Goal: Task Accomplishment & Management: Manage account settings

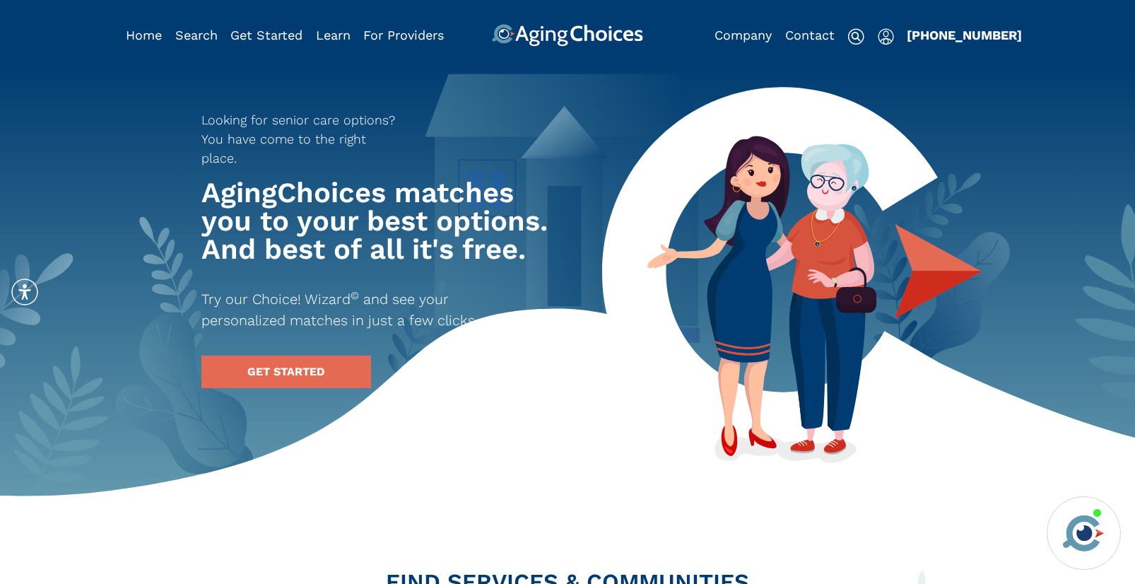
click at [883, 35] on img "Popover trigger" at bounding box center [885, 36] width 16 height 17
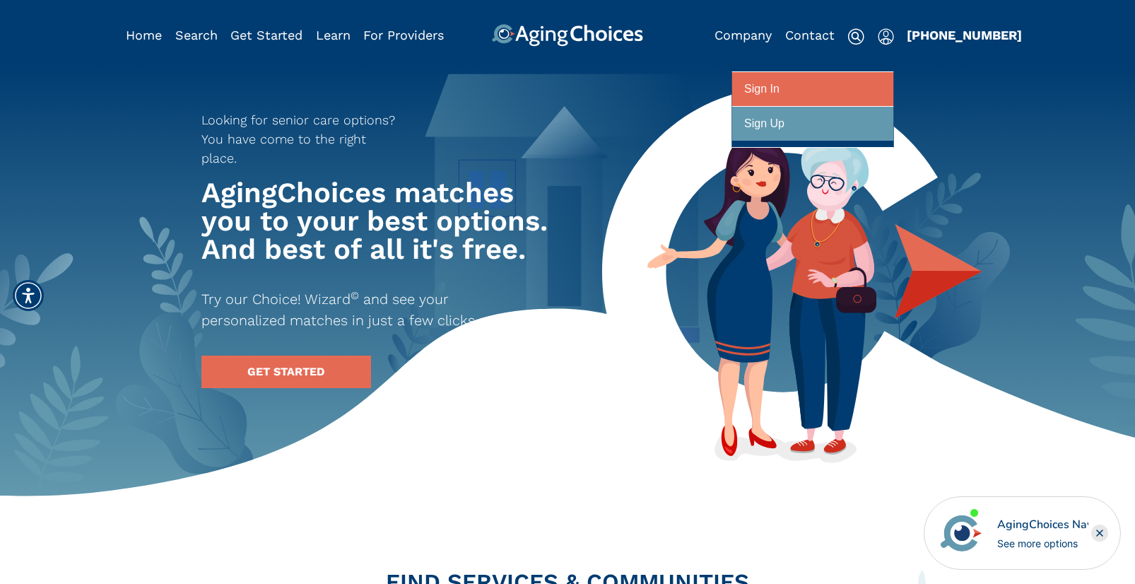
click at [845, 88] on div at bounding box center [812, 89] width 137 height 26
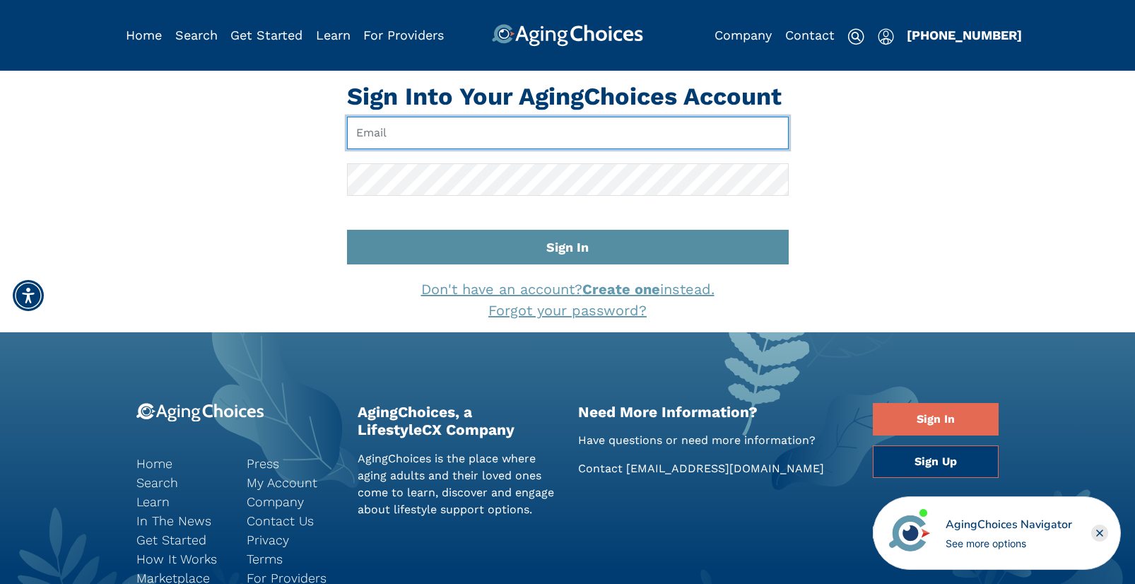
type input "[EMAIL_ADDRESS][DOMAIN_NAME]"
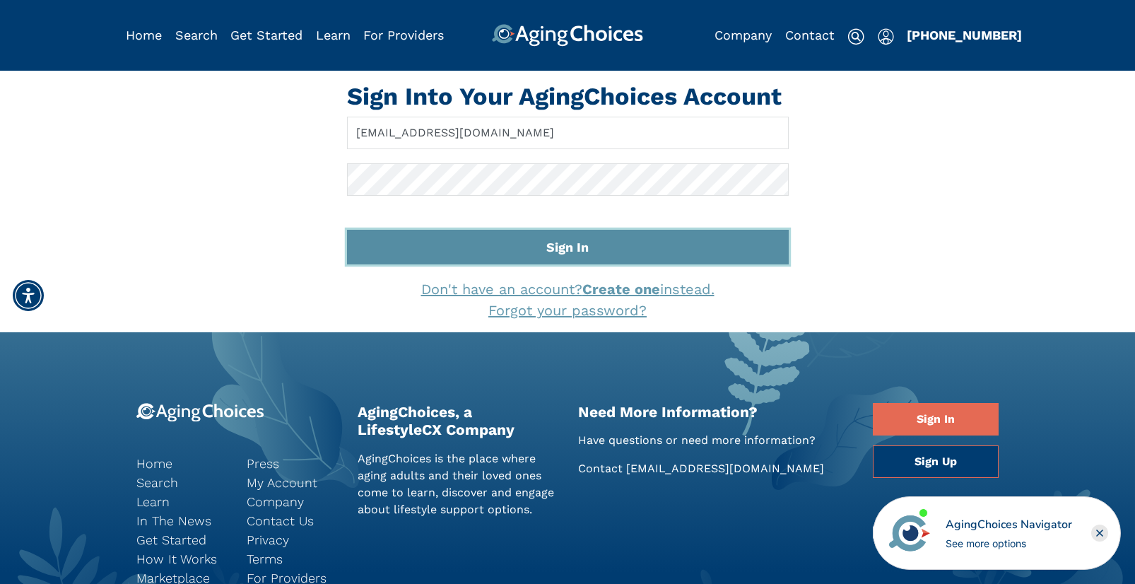
click at [530, 247] on button "Sign In" at bounding box center [568, 247] width 442 height 35
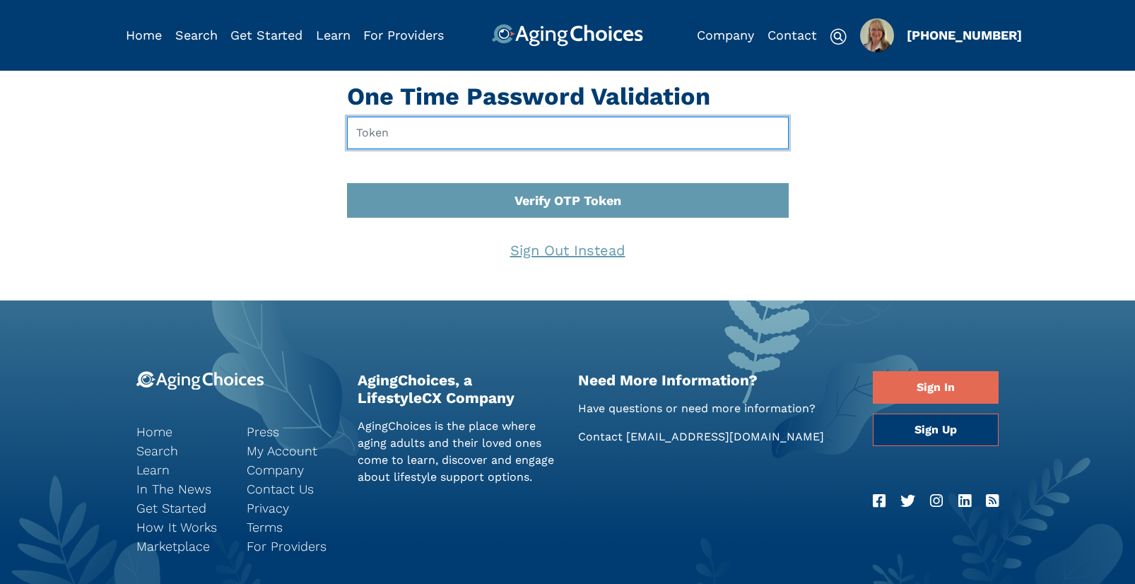
click at [495, 132] on input "text" at bounding box center [568, 133] width 442 height 32
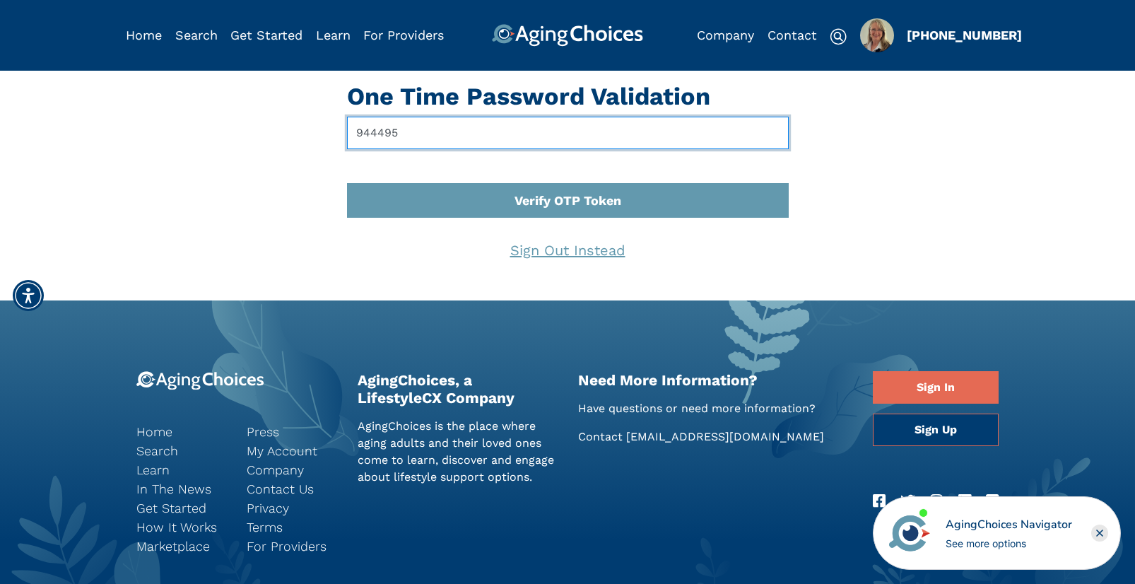
type input "944495"
click at [347, 183] on button "Verify OTP Token" at bounding box center [568, 200] width 442 height 35
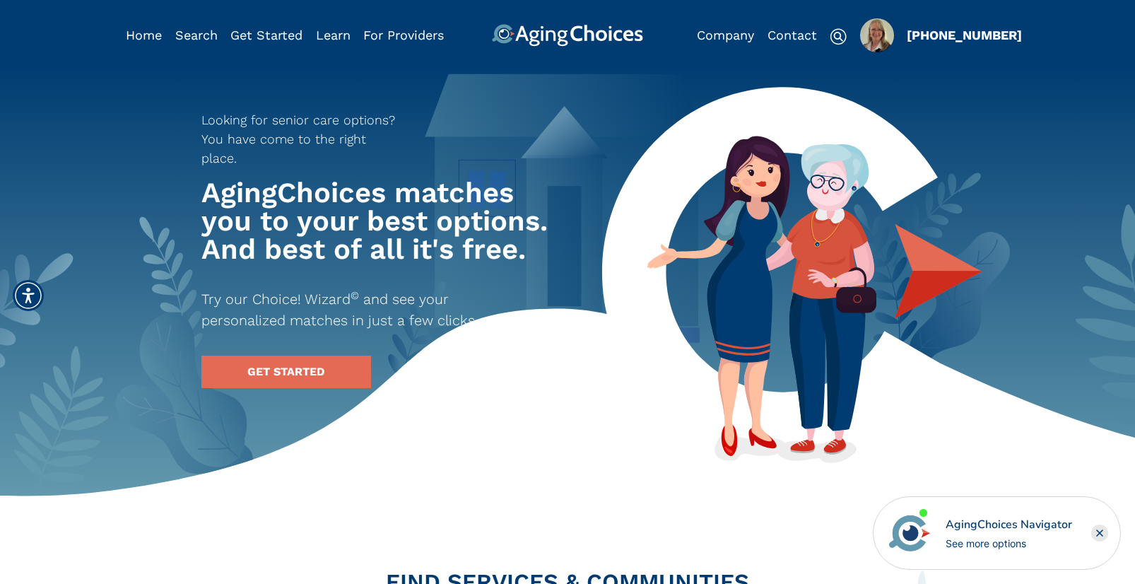
click at [874, 52] on img "Popover trigger" at bounding box center [877, 35] width 34 height 34
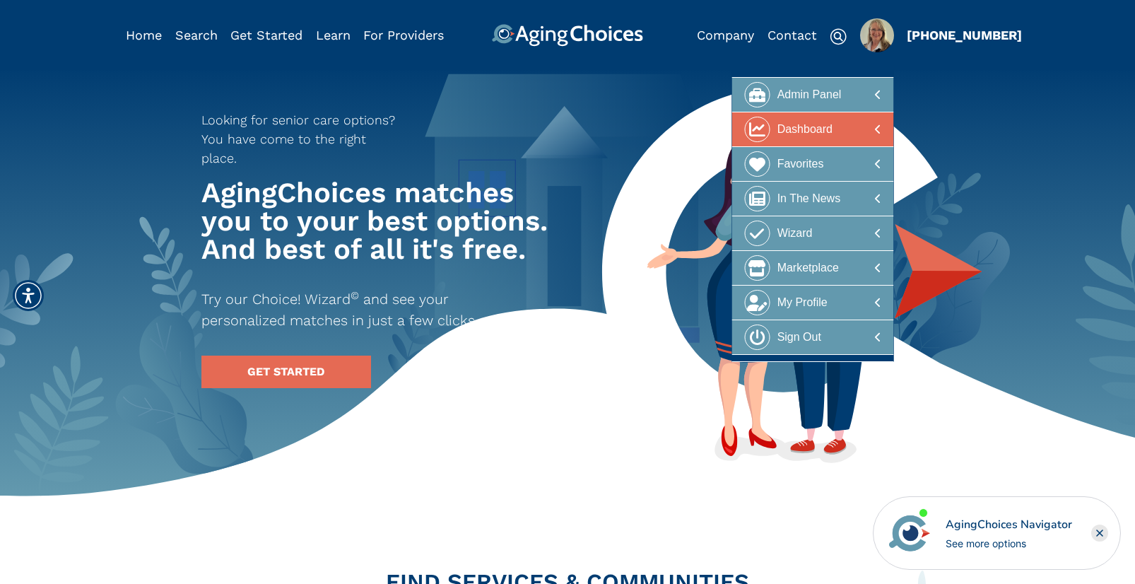
click at [846, 129] on div at bounding box center [812, 130] width 137 height 26
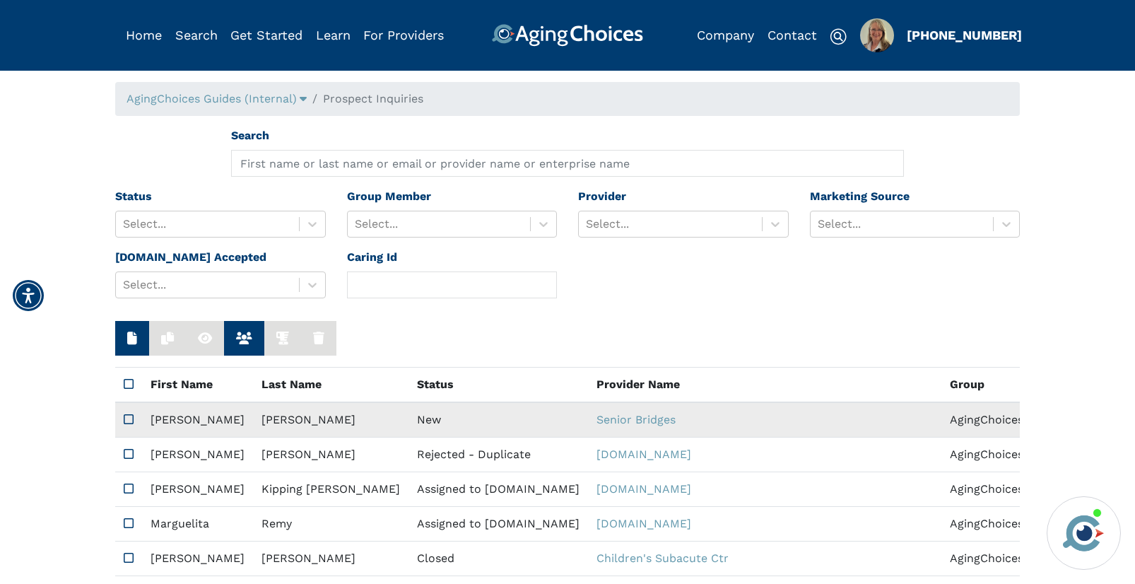
click at [408, 415] on td "New" at bounding box center [497, 419] width 179 height 35
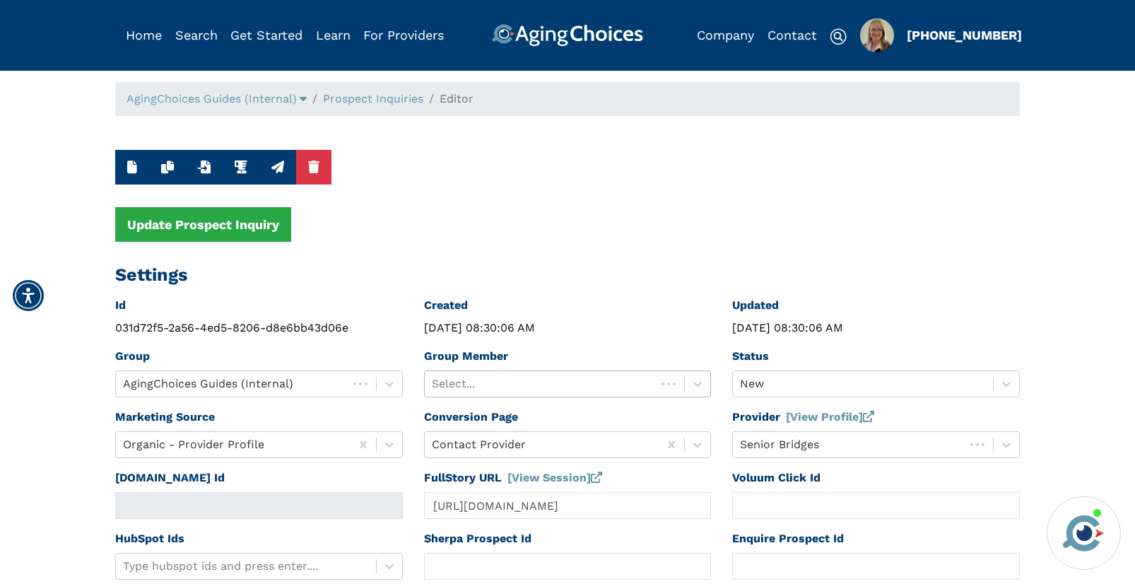
click at [480, 385] on div at bounding box center [541, 384] width 218 height 20
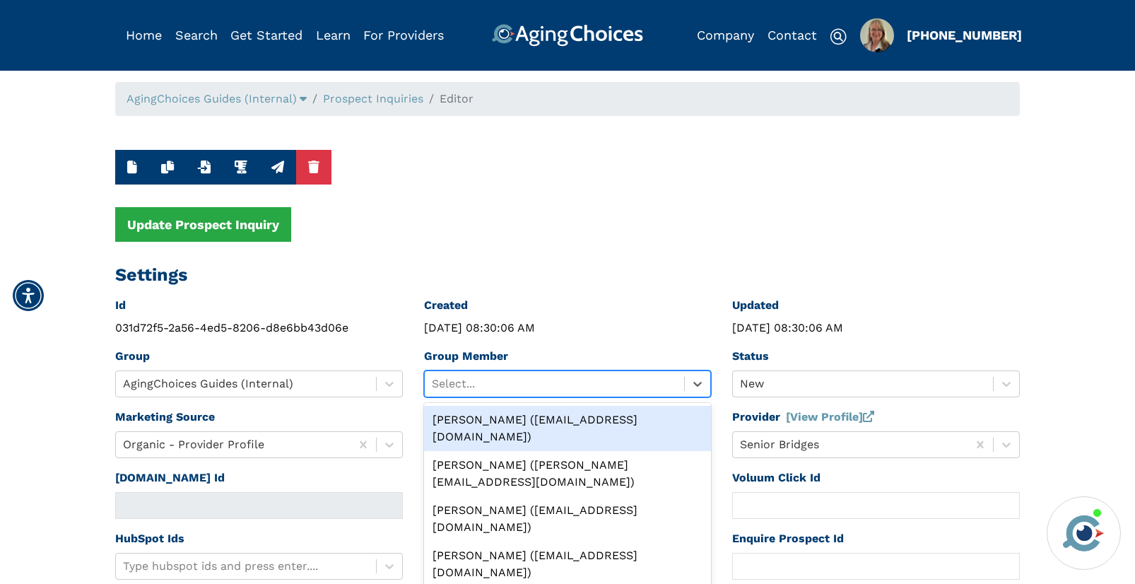
click at [494, 420] on div "Peggy Wilcox (pwilcox@lifestylecx.com)" at bounding box center [568, 428] width 288 height 45
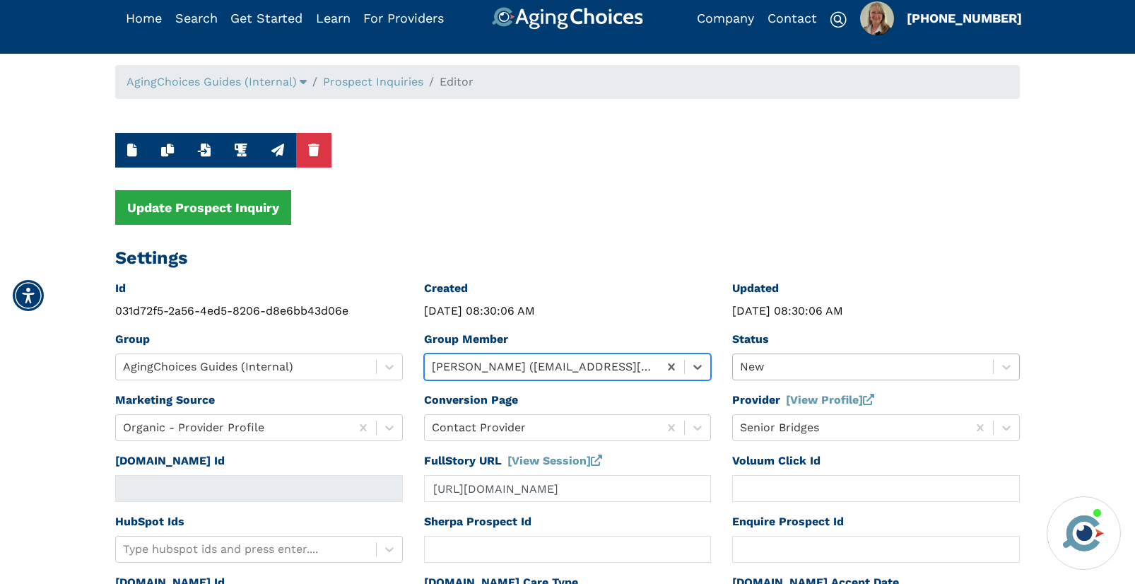
click at [754, 380] on div "New" at bounding box center [876, 366] width 288 height 27
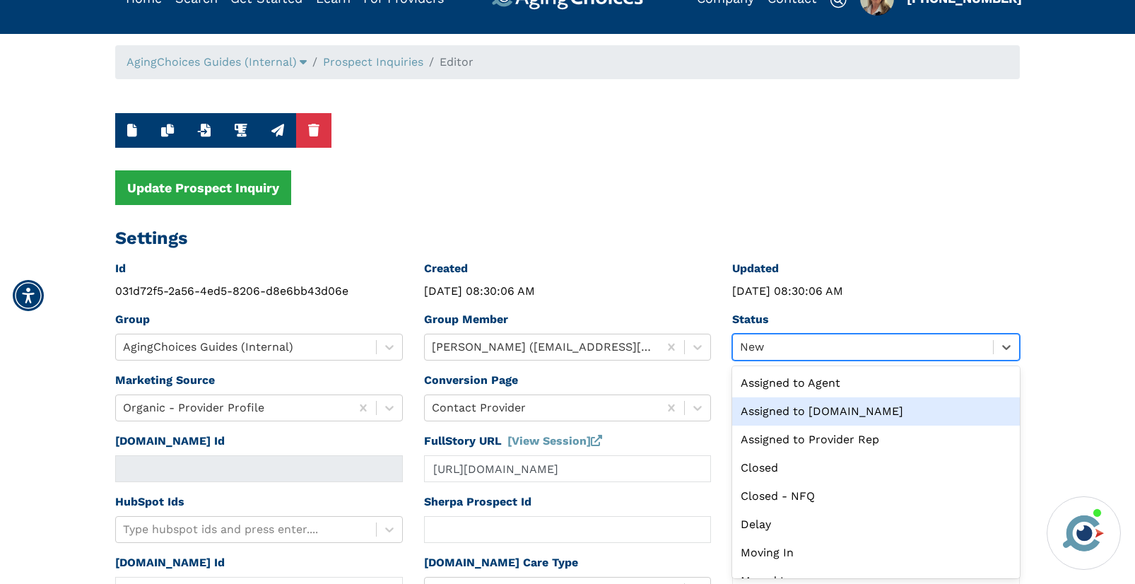
click at [764, 410] on div "Assigned to Caring.com" at bounding box center [876, 411] width 288 height 28
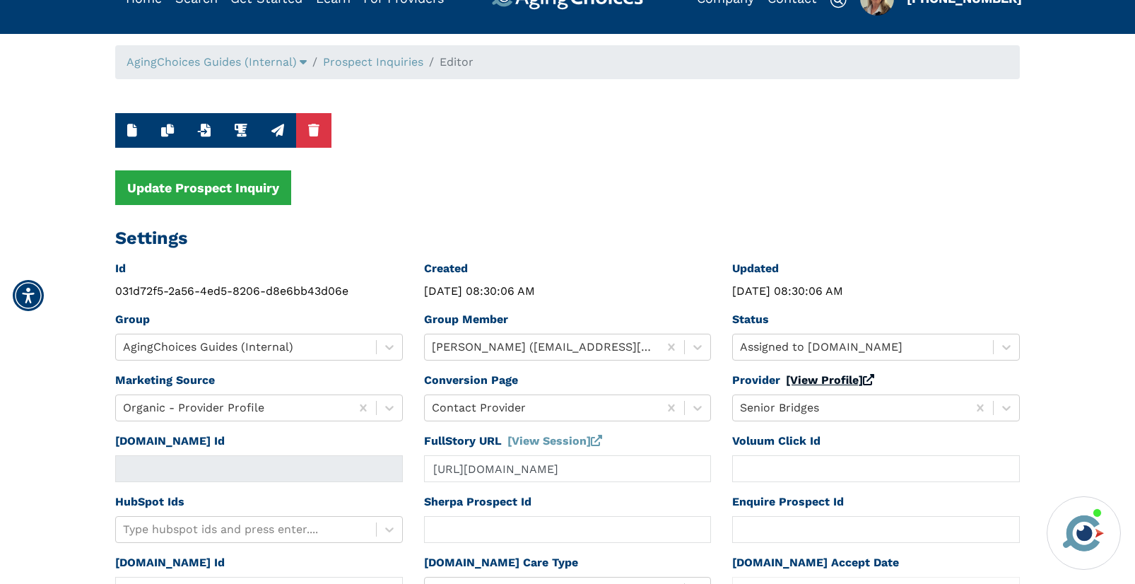
click at [795, 379] on link "[View Profile]" at bounding box center [830, 379] width 88 height 13
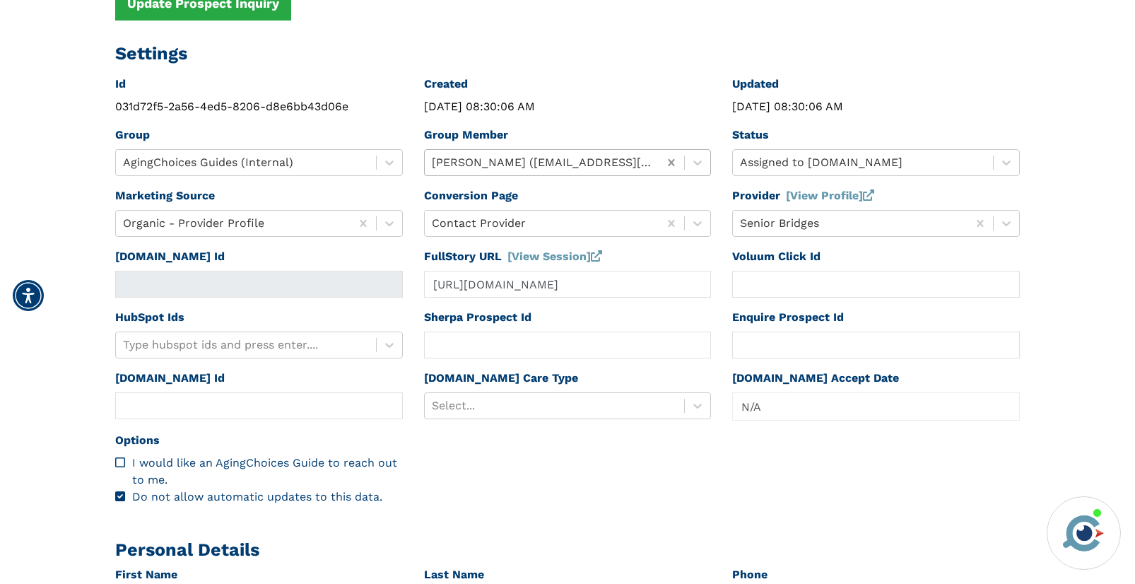
scroll to position [319, 0]
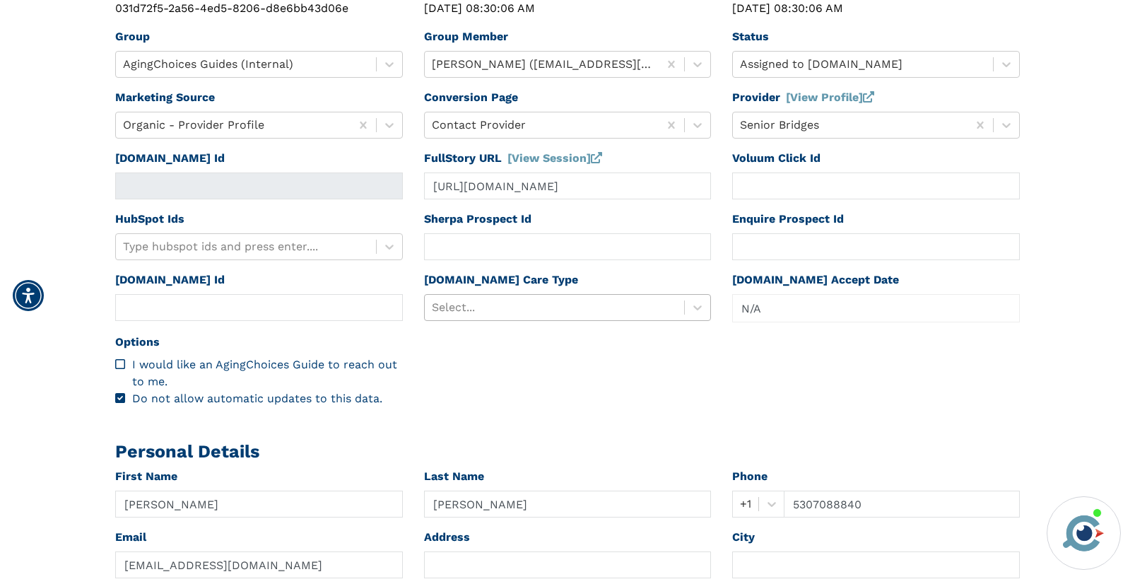
click at [545, 314] on div at bounding box center [555, 307] width 246 height 20
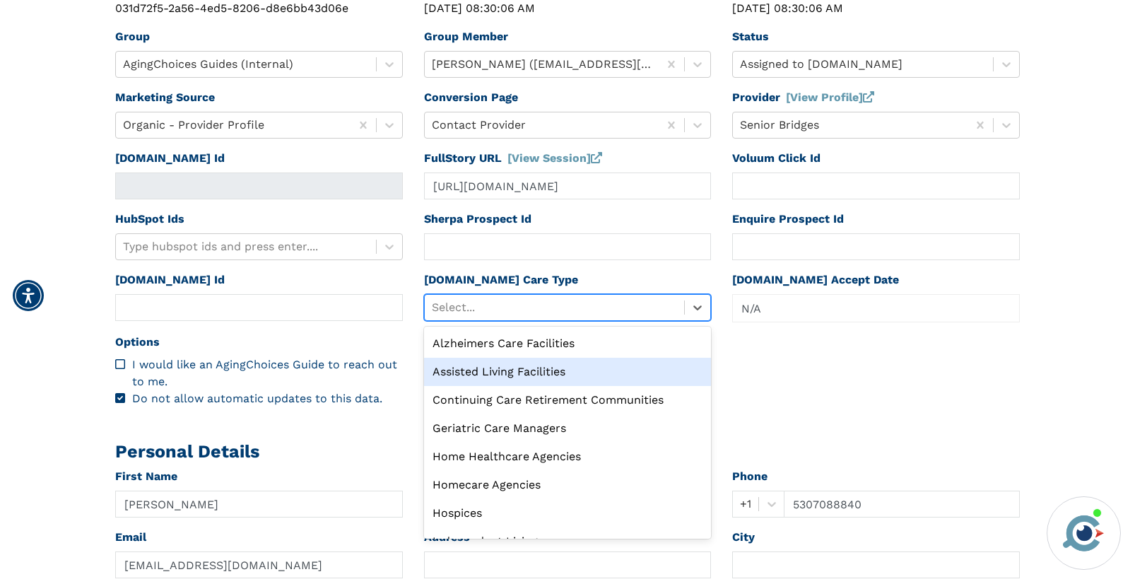
click at [528, 369] on div "Assisted Living Facilities" at bounding box center [568, 371] width 288 height 28
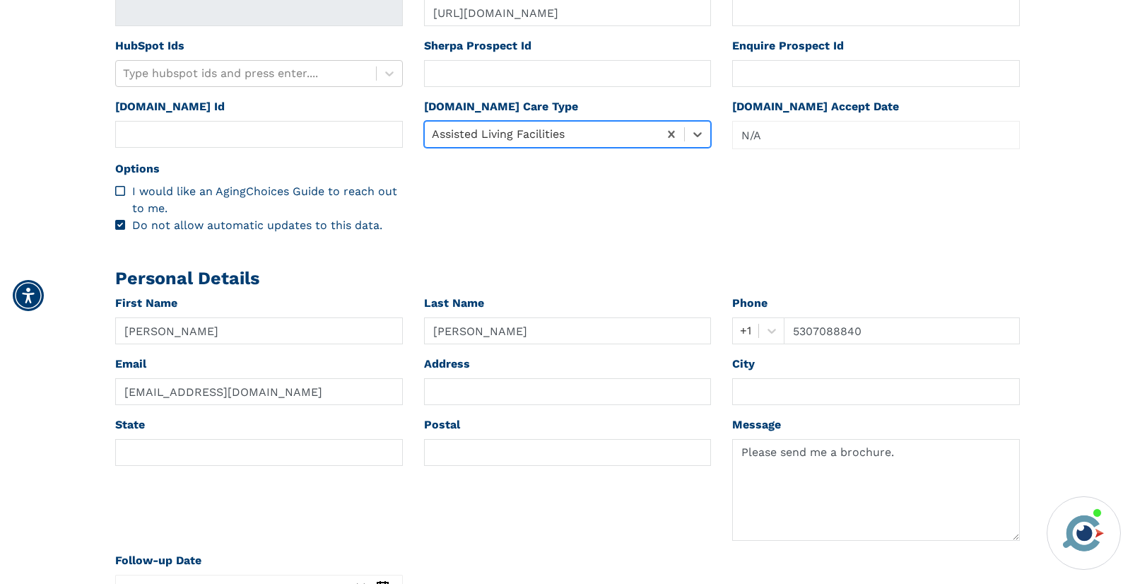
scroll to position [616, 0]
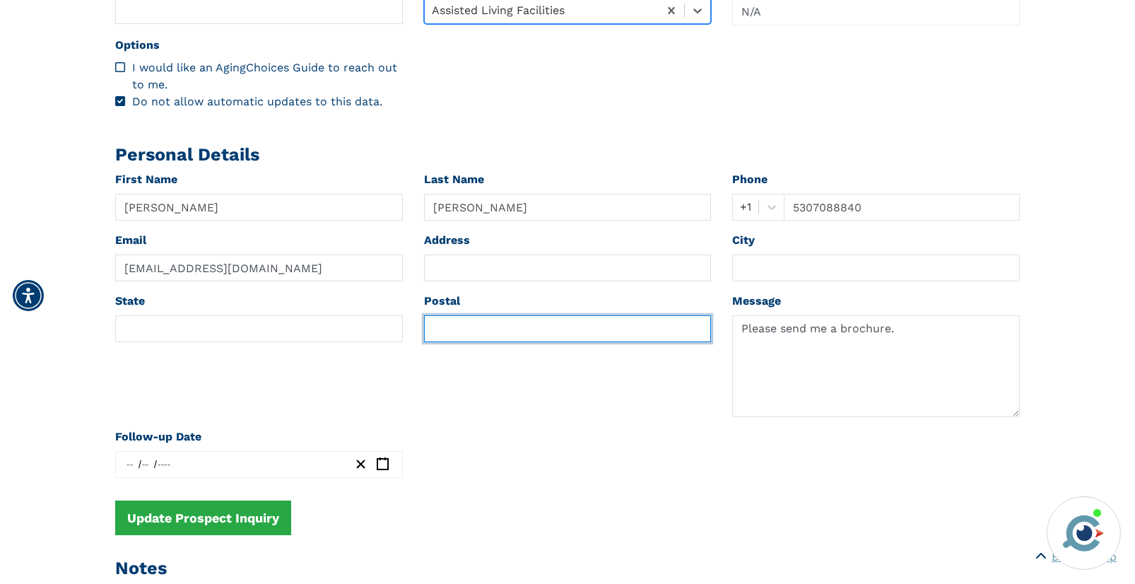
click at [482, 331] on input "text" at bounding box center [568, 328] width 288 height 27
paste input "89431"
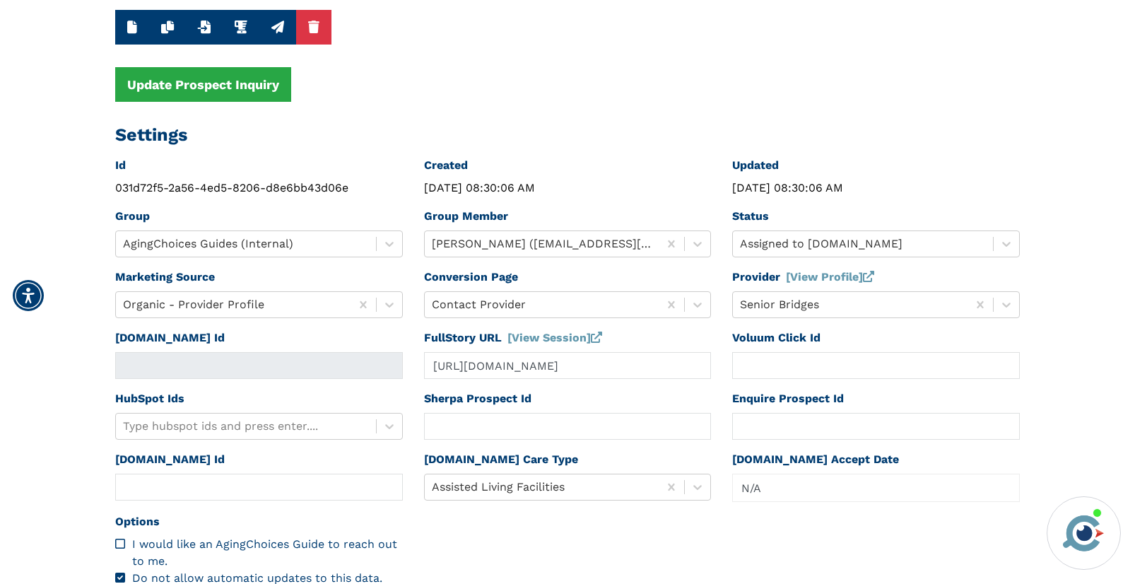
scroll to position [0, 0]
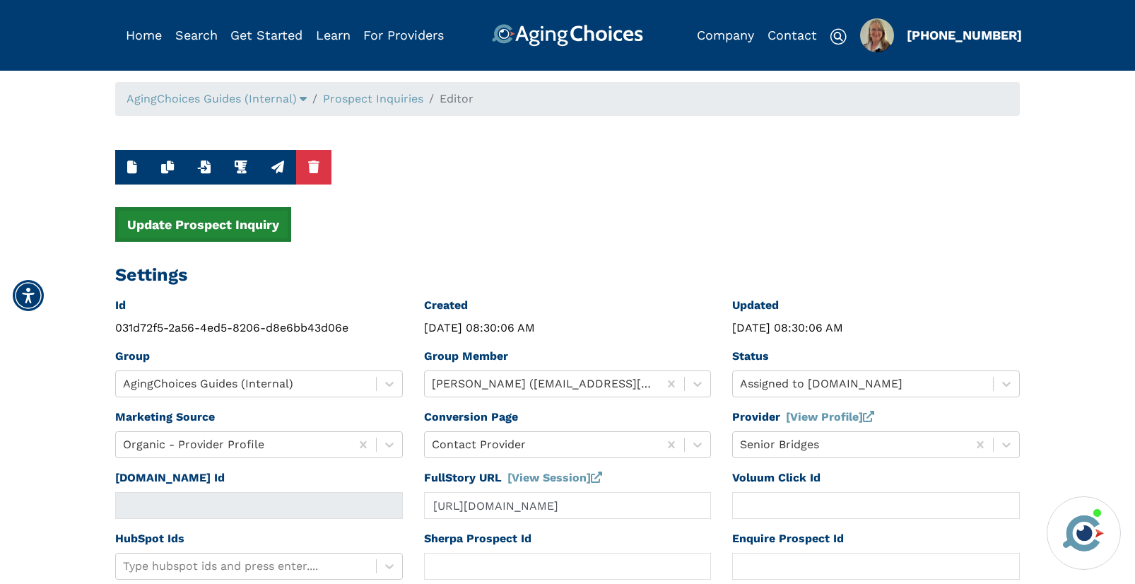
type input "89431"
click at [272, 218] on button "Update Prospect Inquiry" at bounding box center [203, 224] width 176 height 35
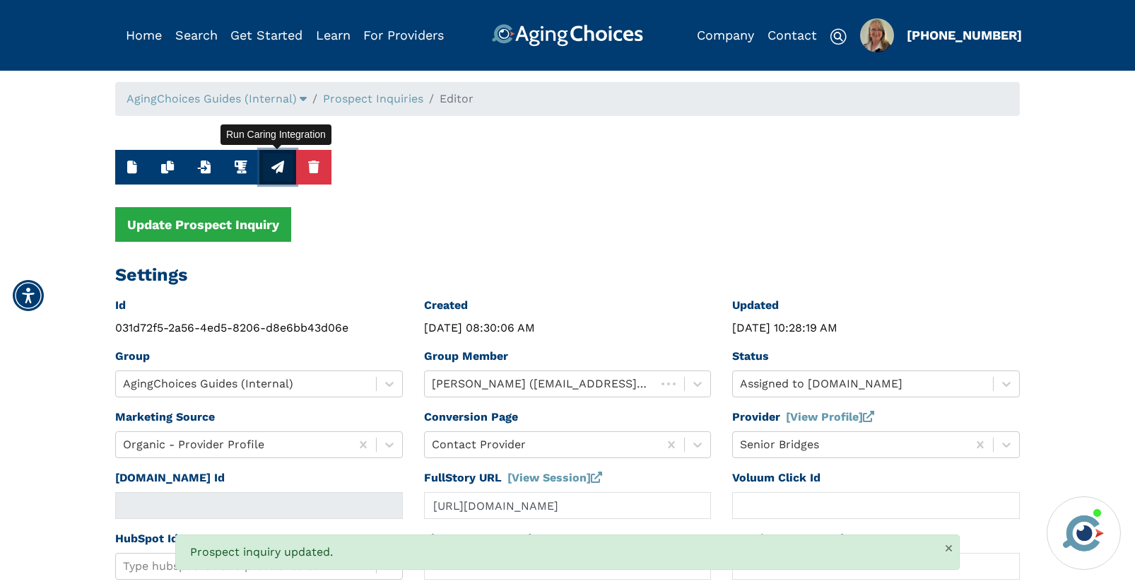
click at [279, 170] on icon "button" at bounding box center [277, 166] width 13 height 13
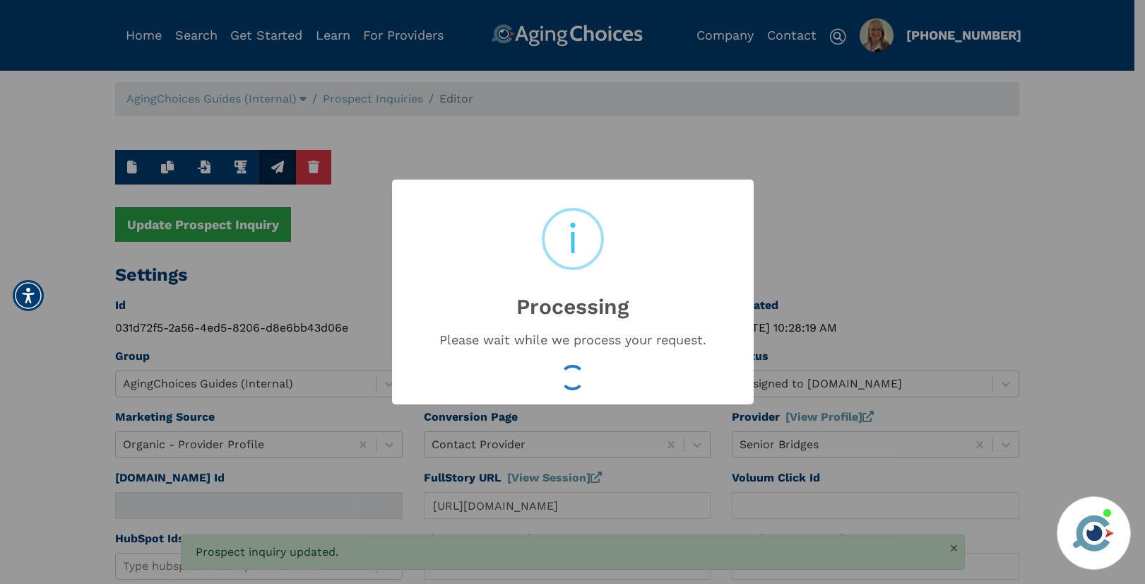
type input "16535895"
type input "Aug 14, 2025 10:28:21 AM"
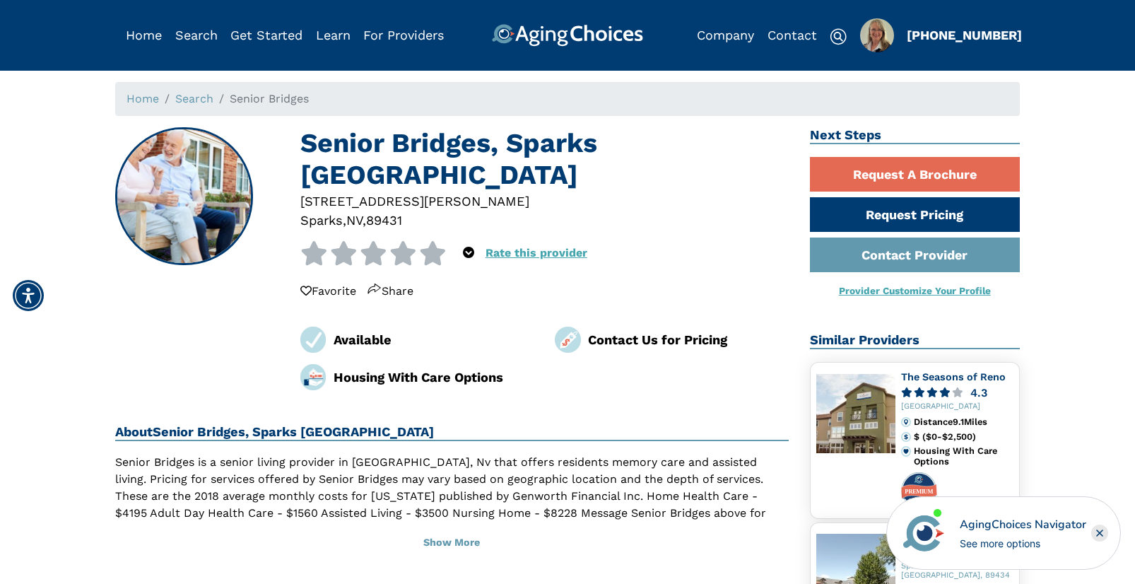
click at [384, 211] on div "89431" at bounding box center [384, 220] width 36 height 19
copy div "89431"
